Goal: Transaction & Acquisition: Purchase product/service

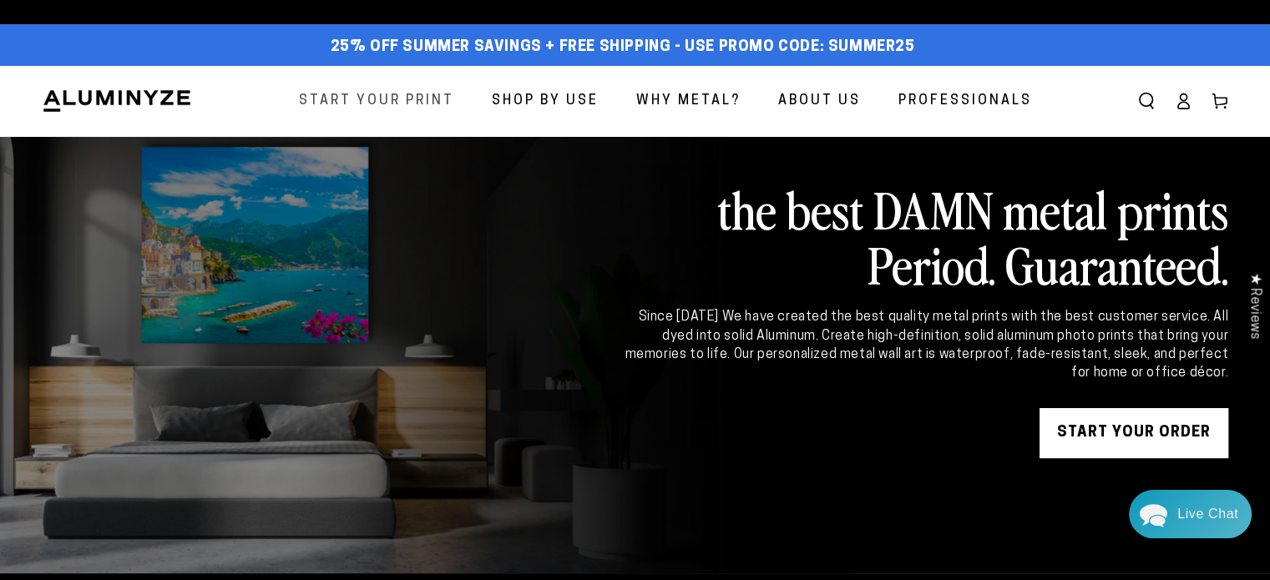
click at [426, 101] on span "Start Your Print" at bounding box center [376, 101] width 155 height 24
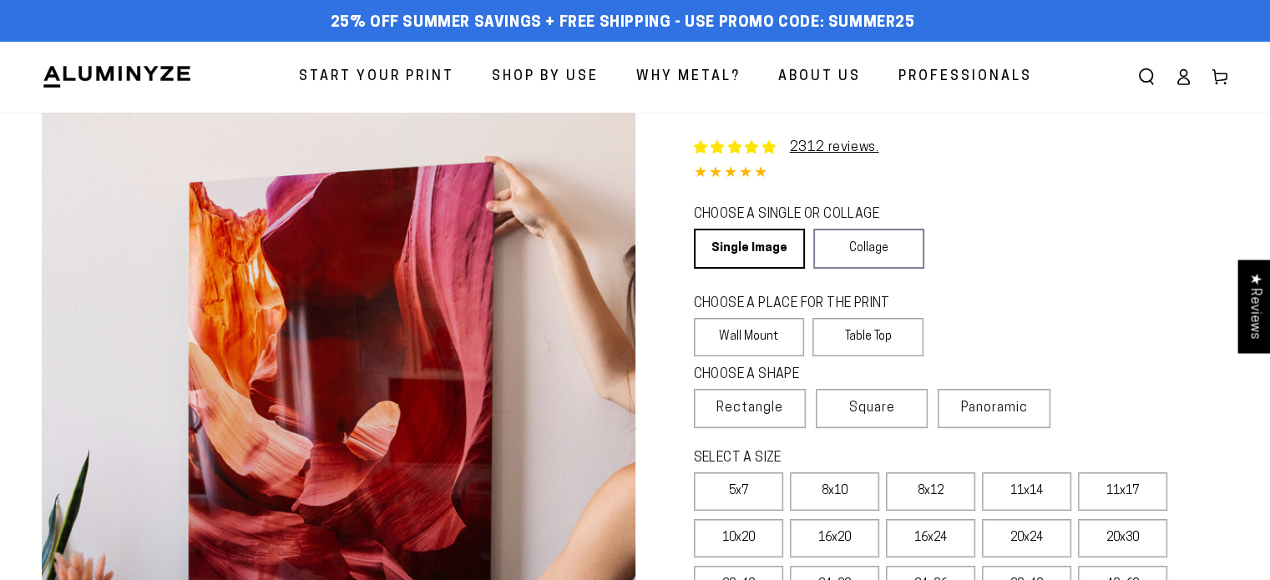
select select "**********"
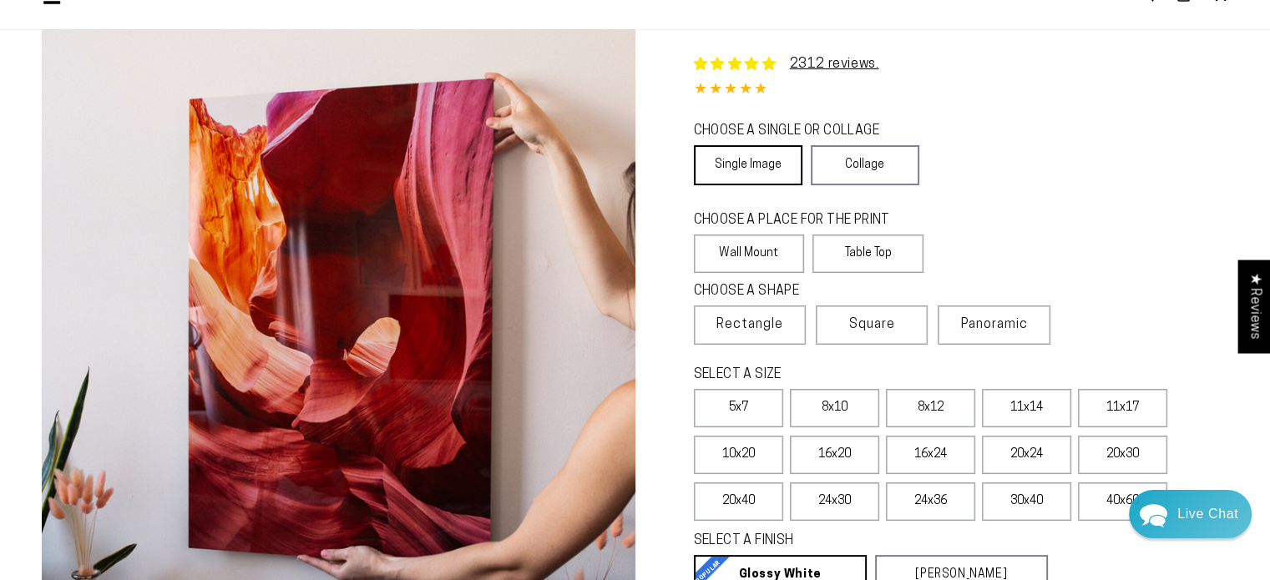
click at [743, 163] on link "Single Image" at bounding box center [748, 165] width 109 height 40
click at [713, 247] on label "Wall Mount" at bounding box center [749, 254] width 111 height 38
click at [755, 323] on span "Rectangle" at bounding box center [749, 325] width 67 height 20
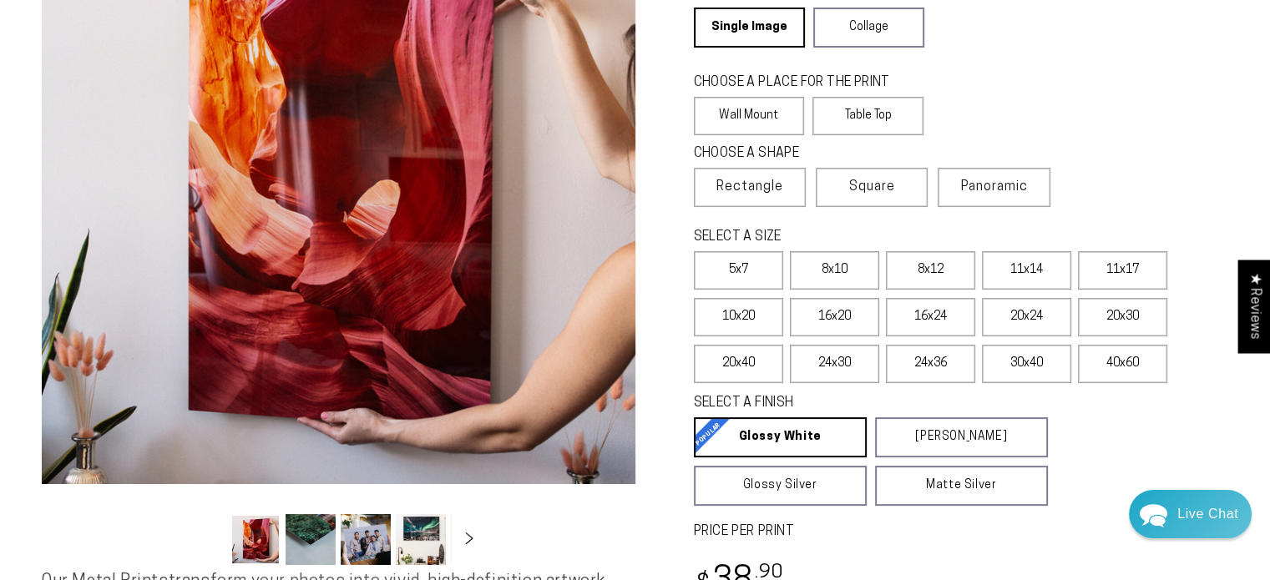
scroll to position [250, 0]
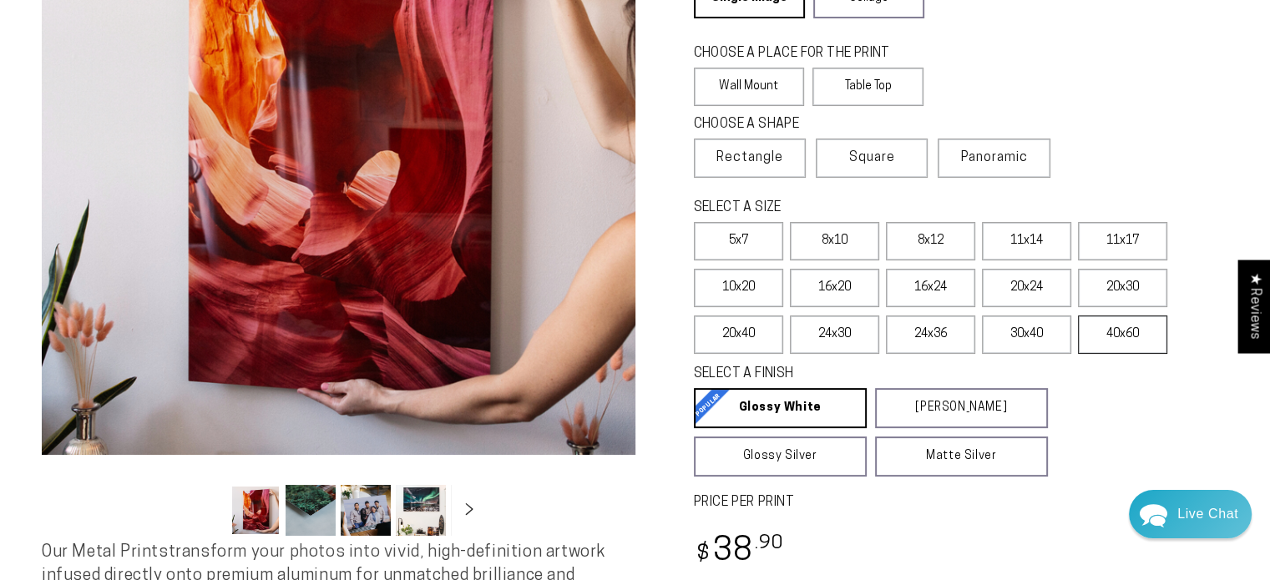
click at [1129, 337] on label "40x60" at bounding box center [1122, 335] width 89 height 38
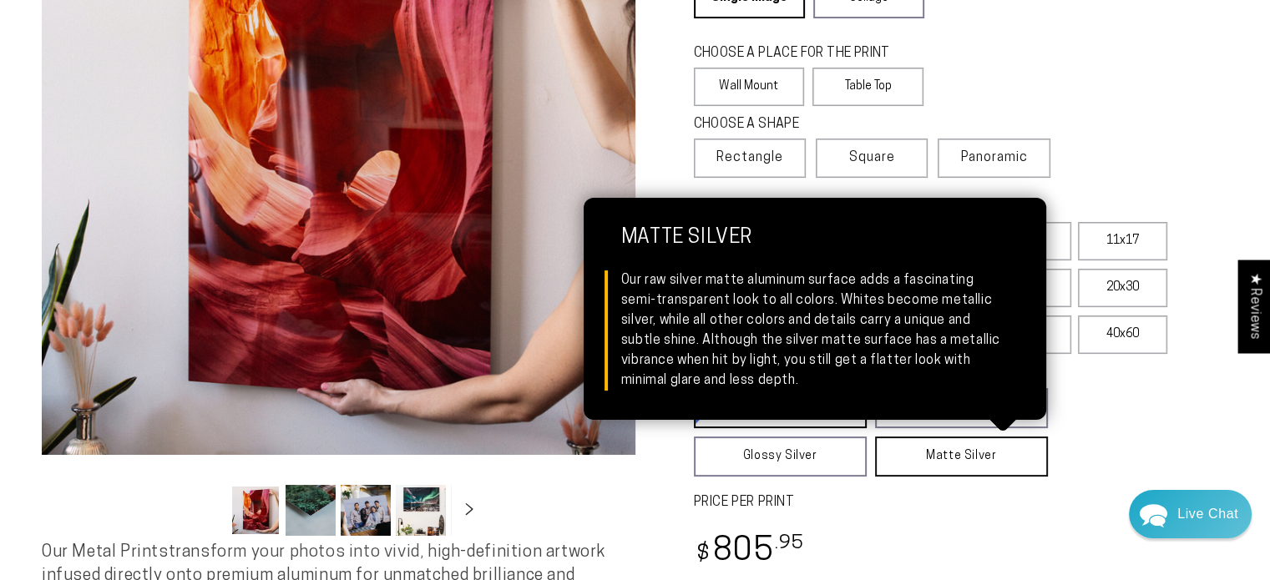
click at [925, 453] on link "Matte Silver Matte Silver Our raw silver matte aluminum surface adds a fascinat…" at bounding box center [961, 457] width 173 height 40
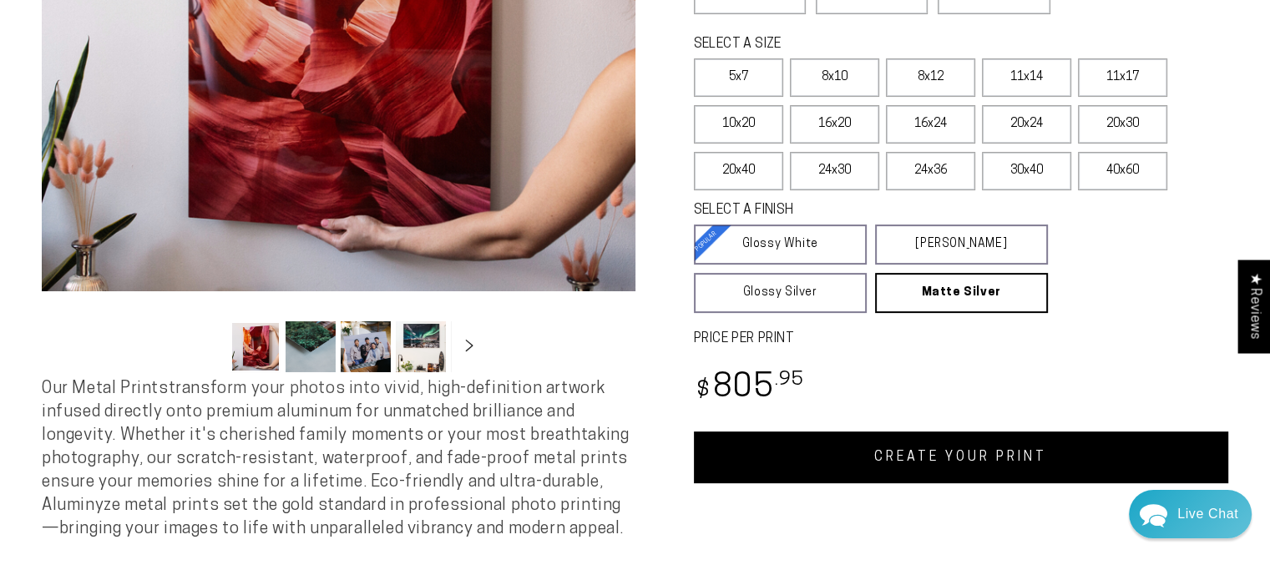
scroll to position [417, 0]
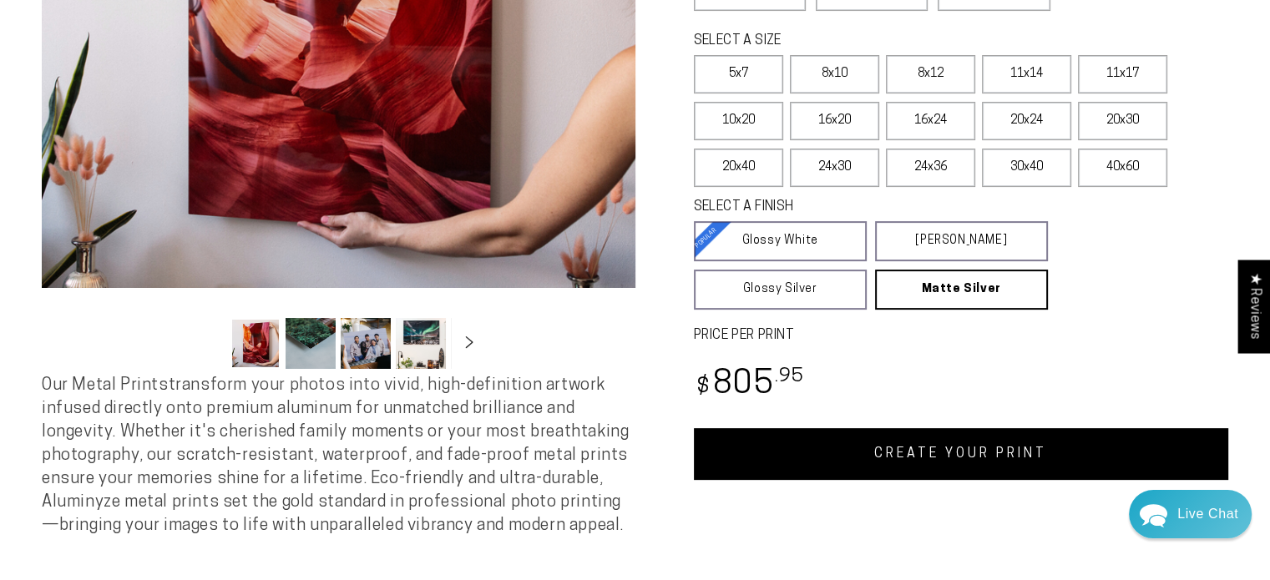
click at [939, 454] on link "CREATE YOUR PRINT" at bounding box center [961, 454] width 535 height 52
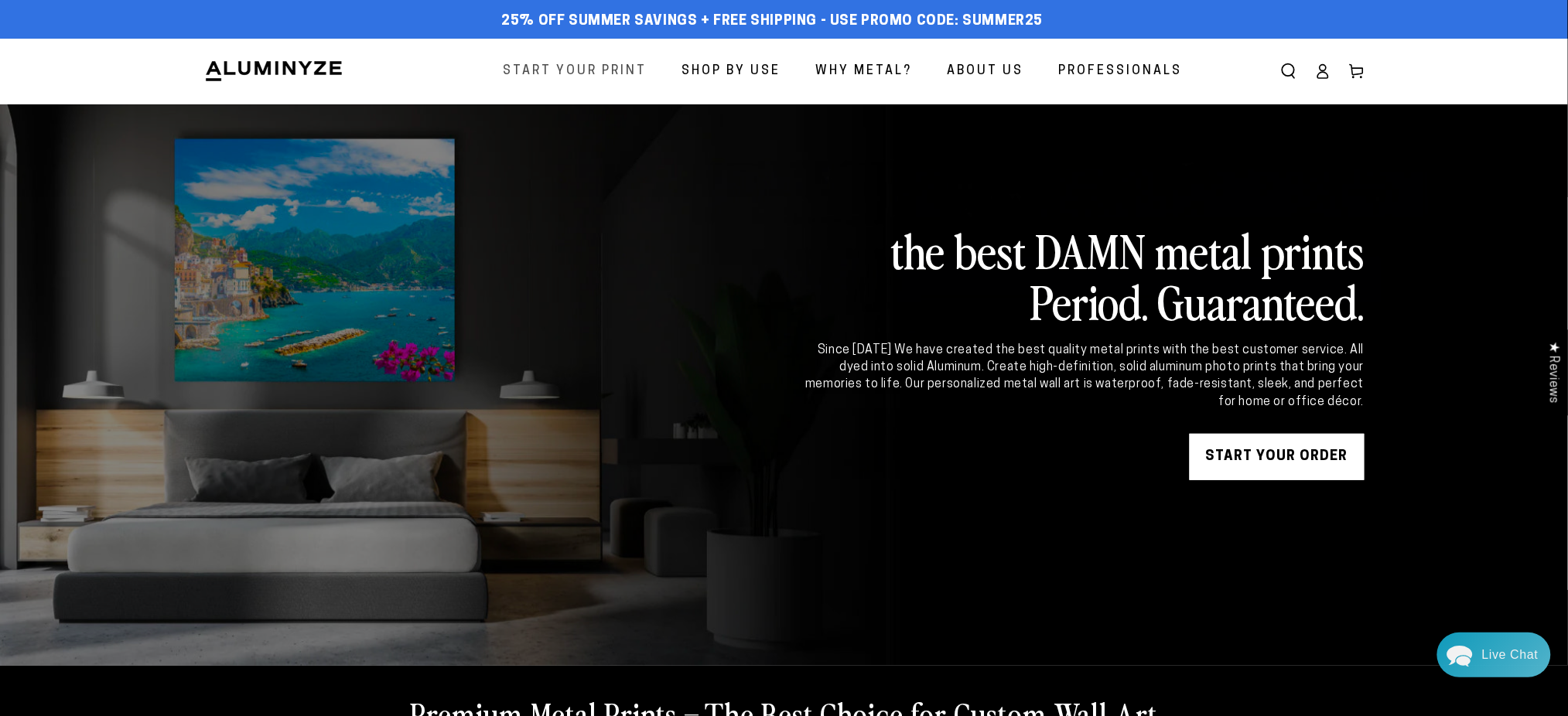
click at [578, 69] on span "Start Your Print" at bounding box center [575, 71] width 144 height 22
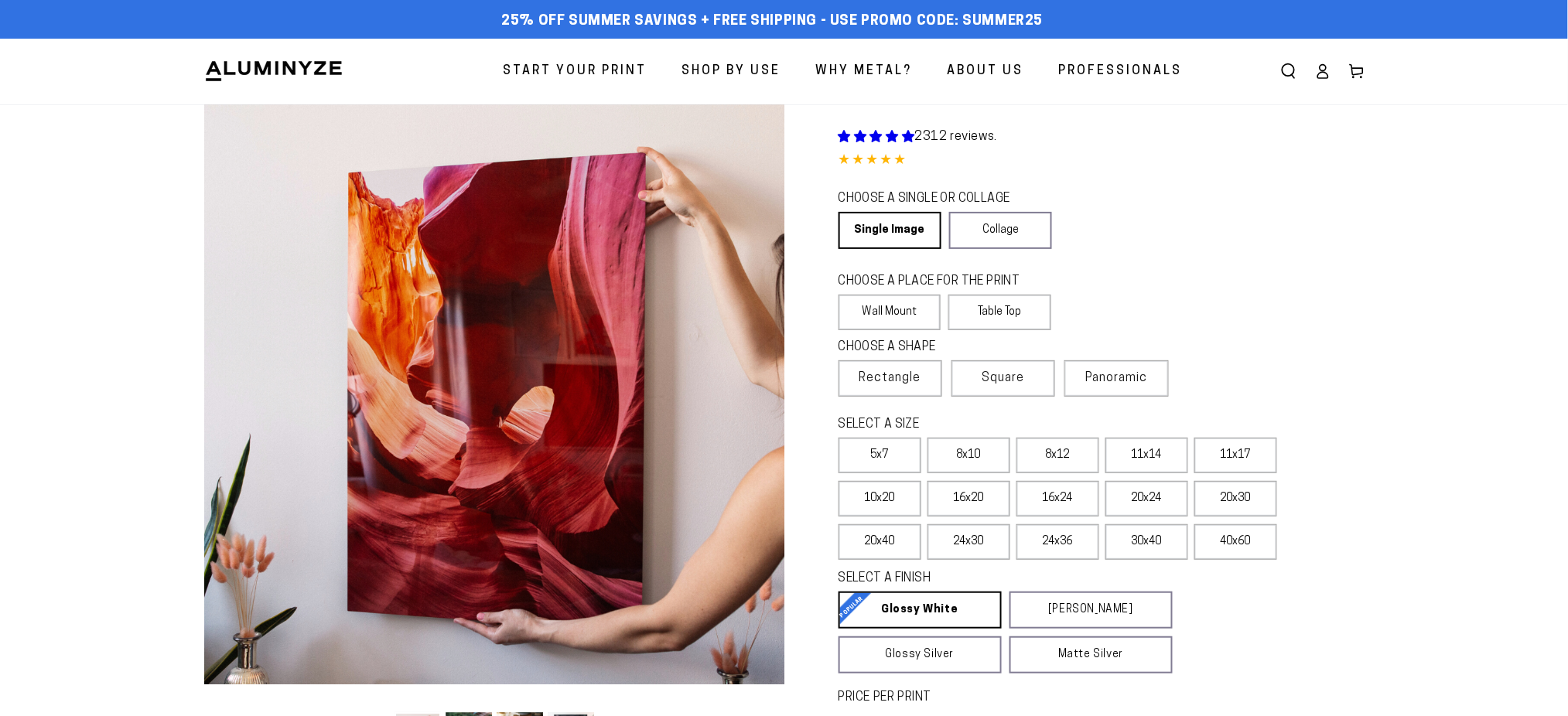
select select "**********"
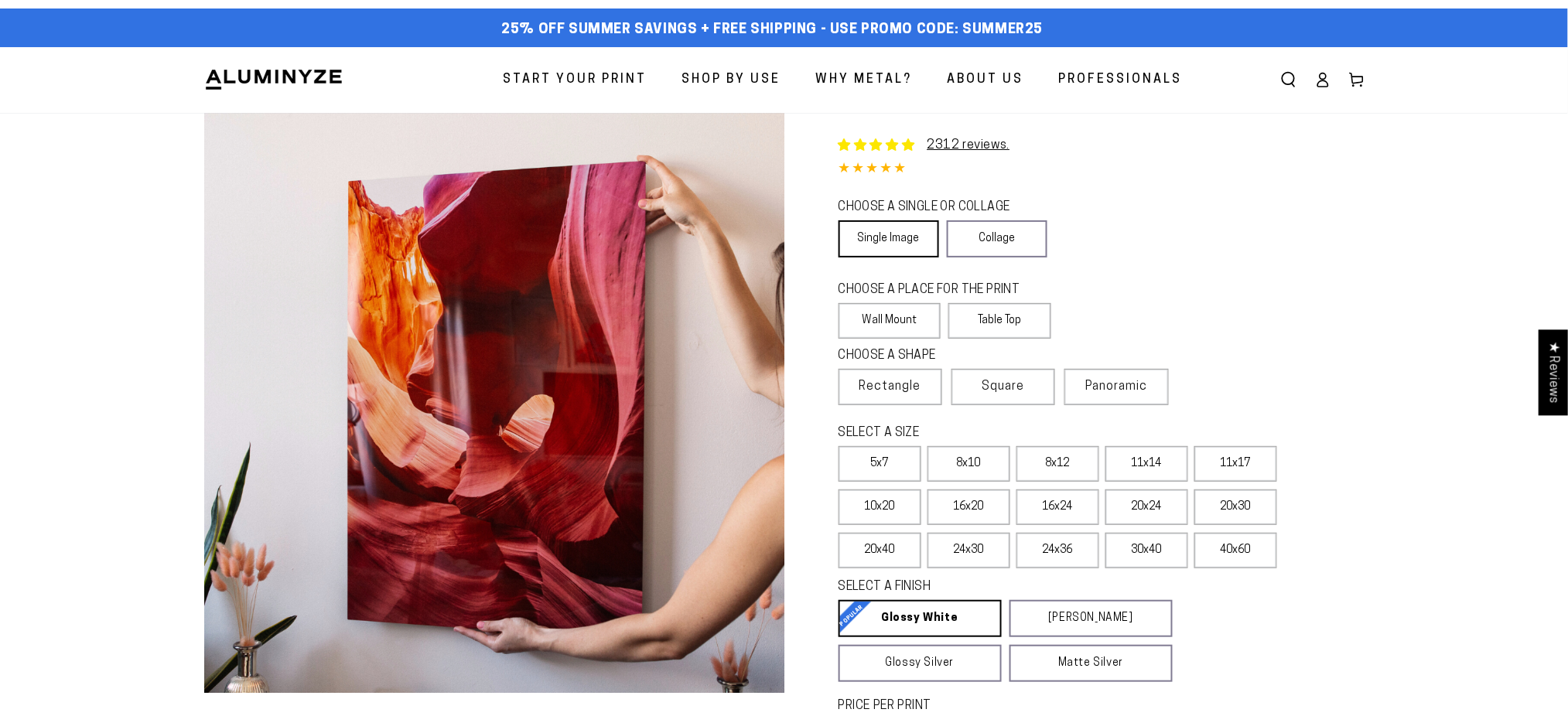
click at [891, 222] on link "Single Image" at bounding box center [889, 239] width 101 height 37
click at [896, 313] on label "Wall Mount" at bounding box center [890, 320] width 103 height 35
click at [897, 396] on label "Rectangle" at bounding box center [891, 386] width 104 height 36
click at [896, 381] on span "Rectangle" at bounding box center [890, 386] width 62 height 19
click at [1233, 546] on label "40x60" at bounding box center [1235, 550] width 82 height 35
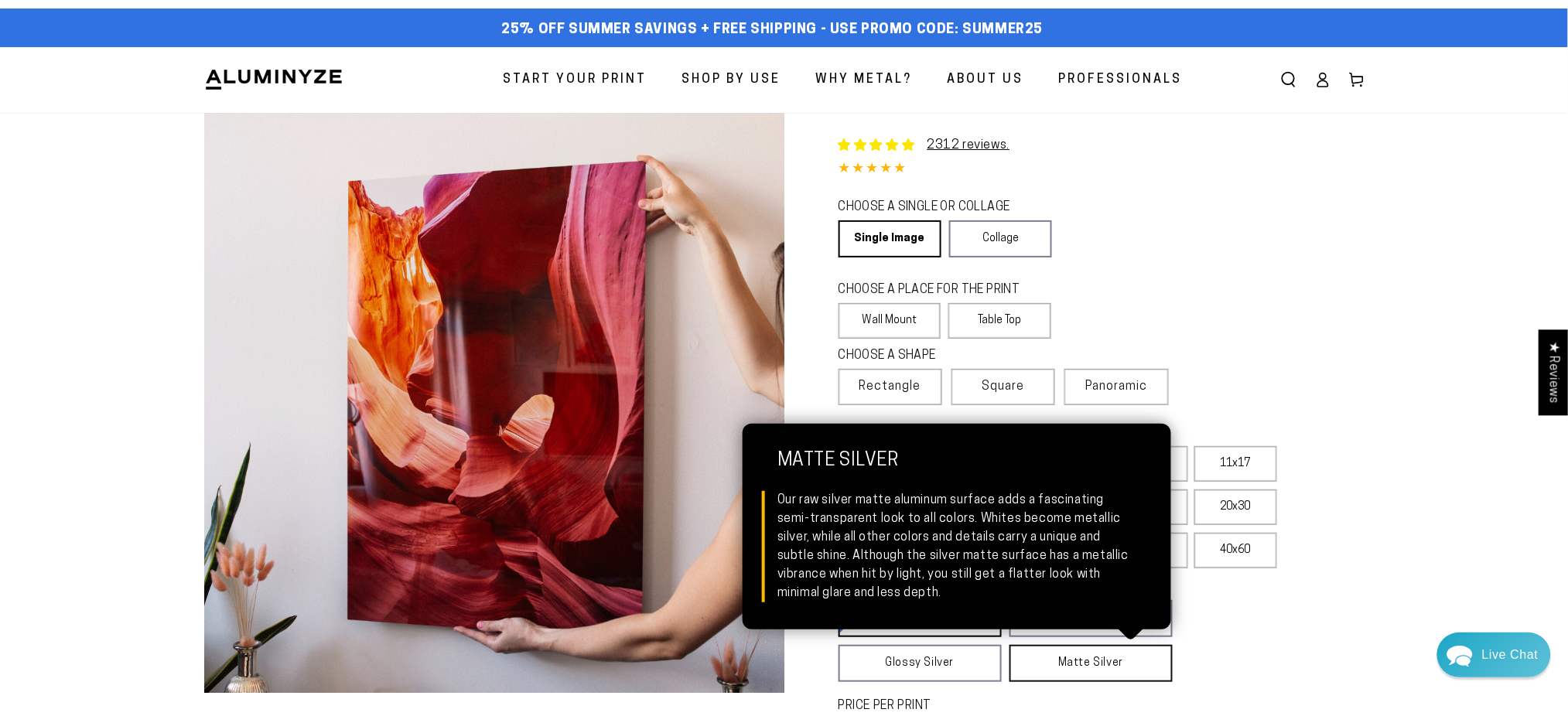
click at [1074, 664] on link "Matte Silver Matte Silver Our raw silver matte aluminum surface adds a fascinat…" at bounding box center [1091, 663] width 163 height 37
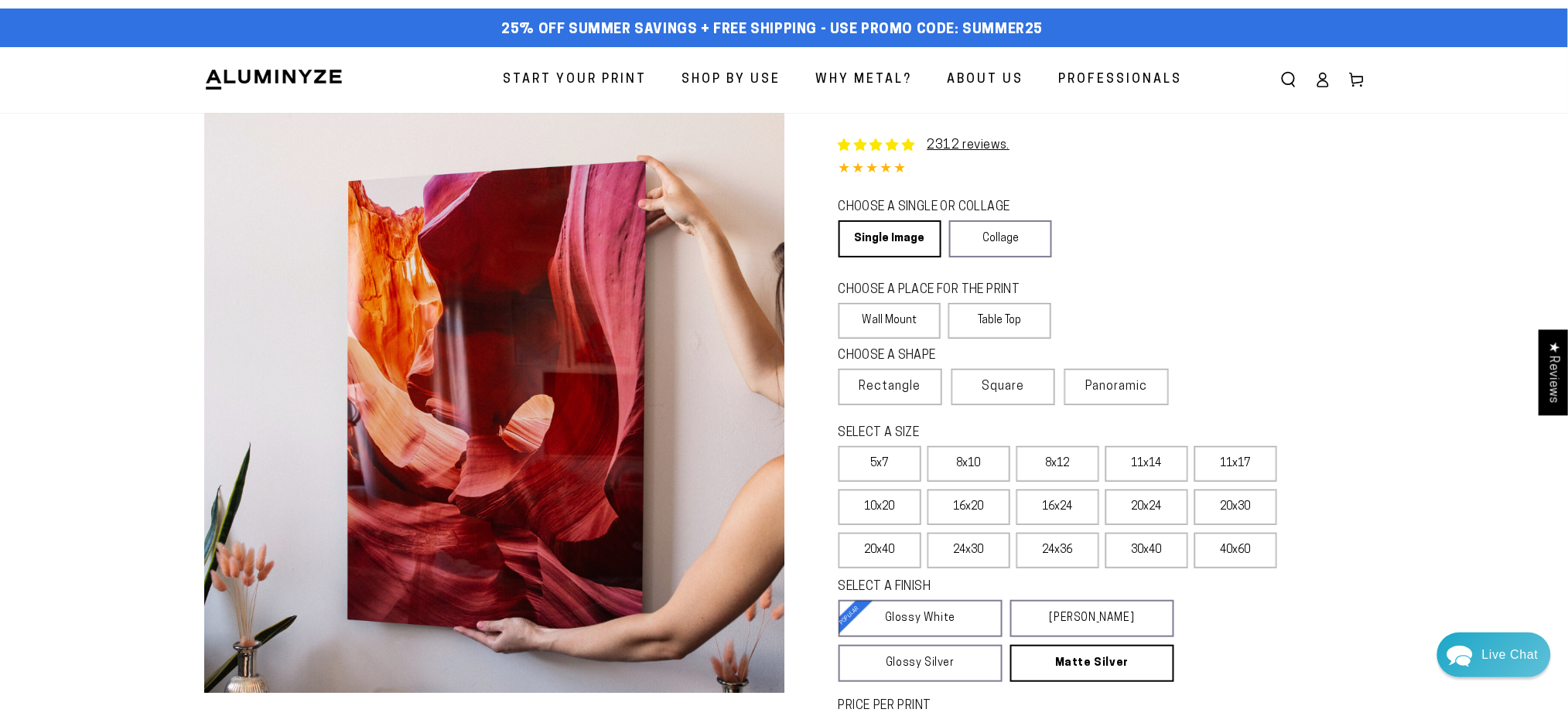
scroll to position [206, 0]
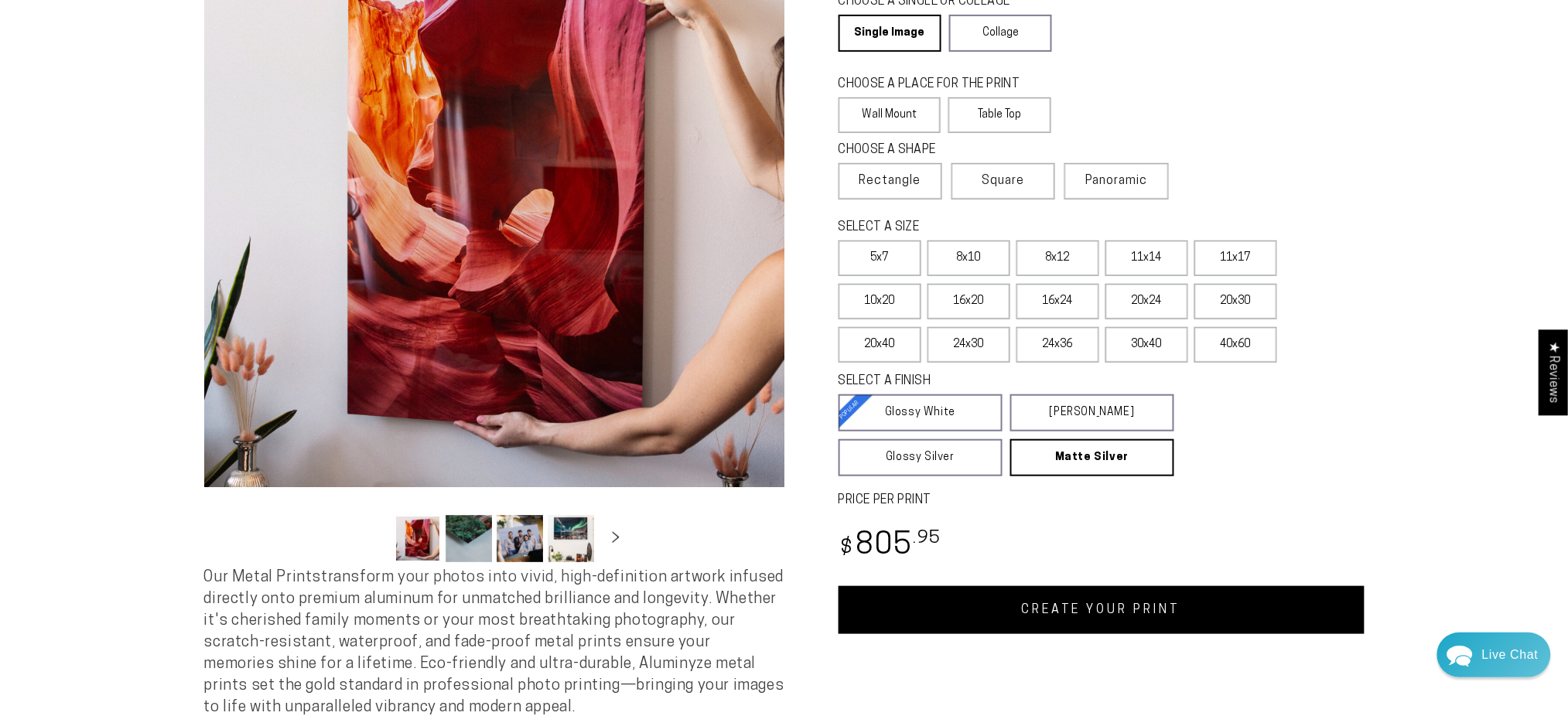
click at [1123, 605] on link "CREATE YOUR PRINT" at bounding box center [1102, 610] width 526 height 48
